Goal: Transaction & Acquisition: Purchase product/service

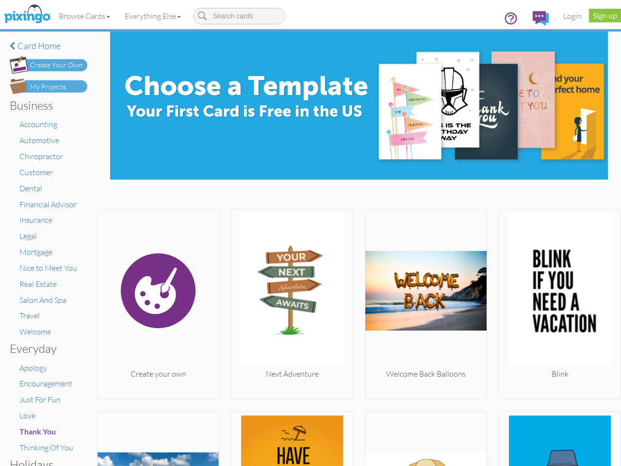
click at [311, 233] on img at bounding box center [292, 290] width 121 height 155
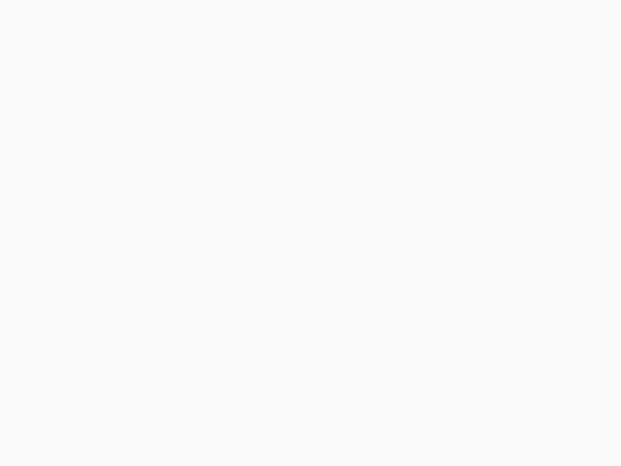
click at [85, 16] on body at bounding box center [310, 233] width 621 height 466
click at [155, 16] on body at bounding box center [310, 233] width 621 height 466
click at [157, 302] on body at bounding box center [310, 233] width 621 height 466
click at [289, 302] on body at bounding box center [310, 233] width 621 height 466
click at [421, 302] on body at bounding box center [310, 233] width 621 height 466
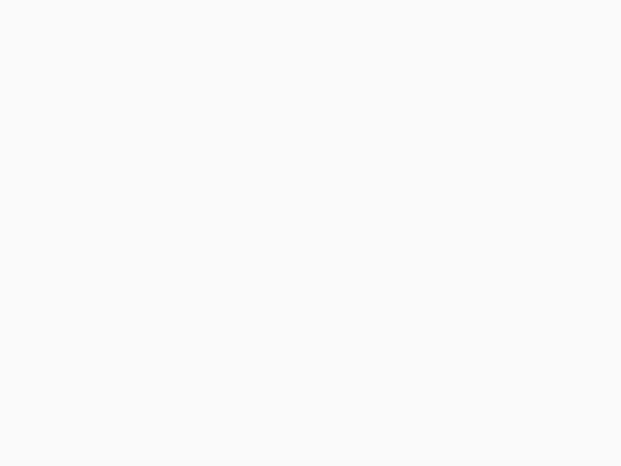
click at [553, 302] on body at bounding box center [310, 233] width 621 height 466
click at [157, 437] on body at bounding box center [310, 233] width 621 height 466
click at [289, 437] on body at bounding box center [310, 233] width 621 height 466
click at [421, 437] on body at bounding box center [310, 233] width 621 height 466
